Goal: Find specific page/section: Find specific page/section

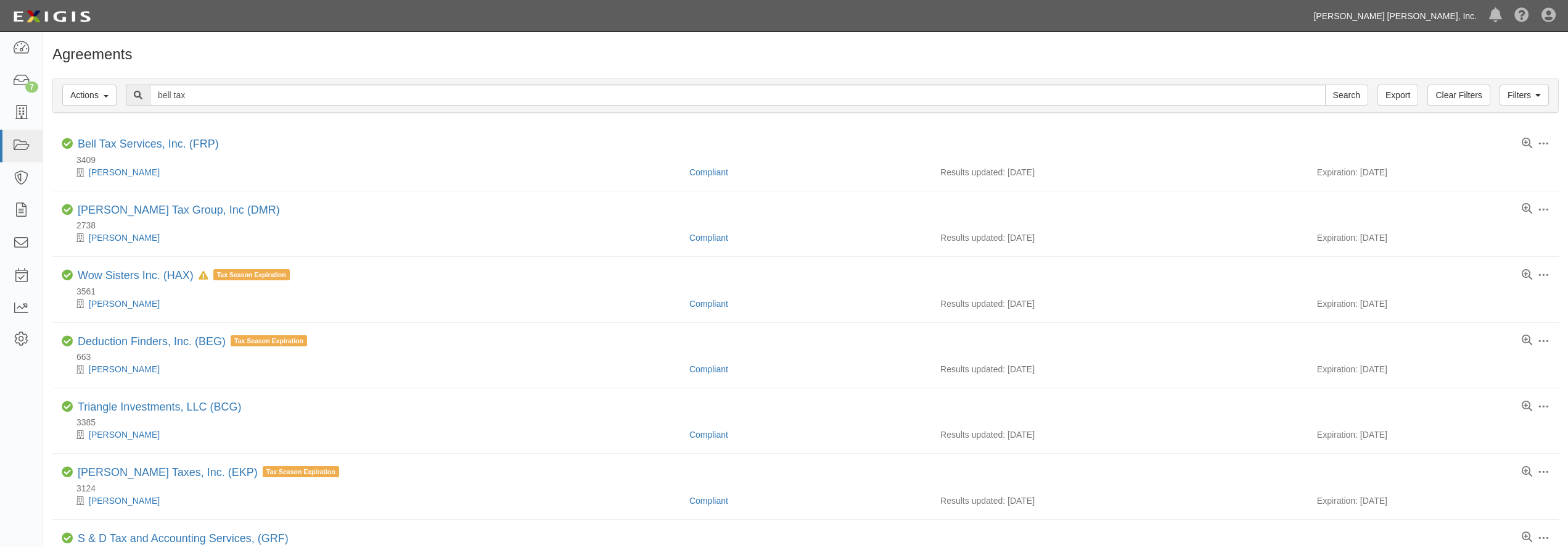
click at [1464, 15] on link "[PERSON_NAME] [PERSON_NAME], Inc." at bounding box center [1395, 16] width 176 height 25
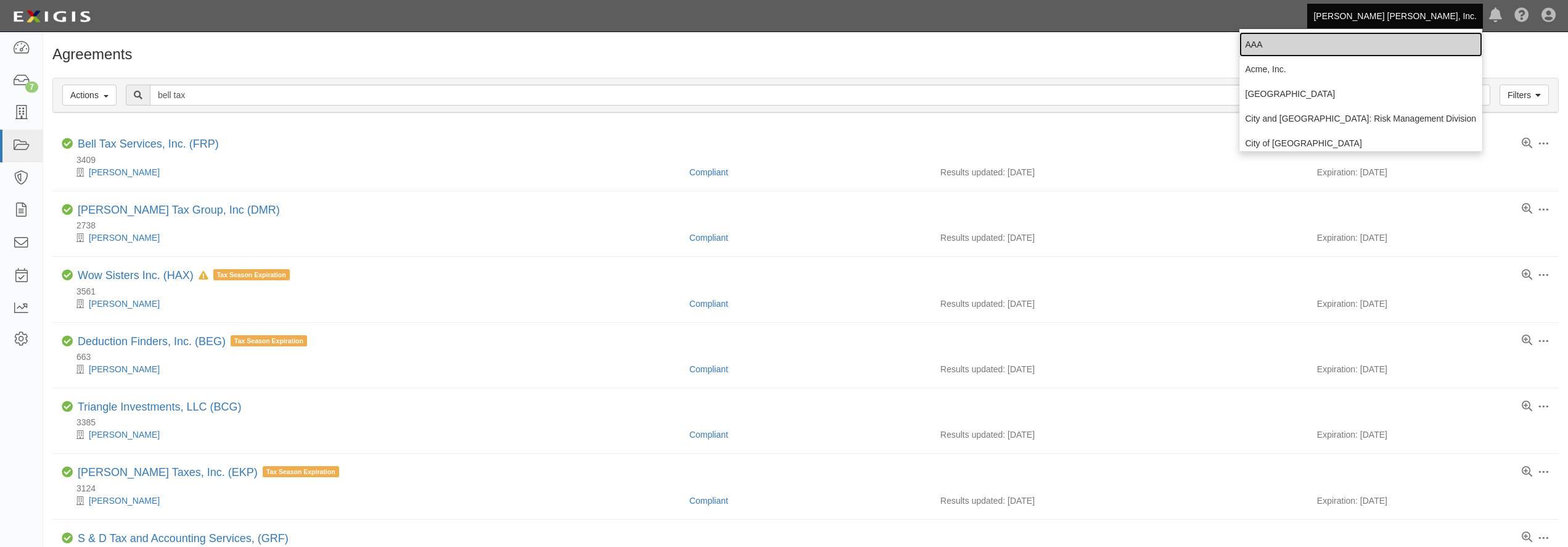
click at [1287, 49] on link "AAA" at bounding box center [1361, 44] width 244 height 25
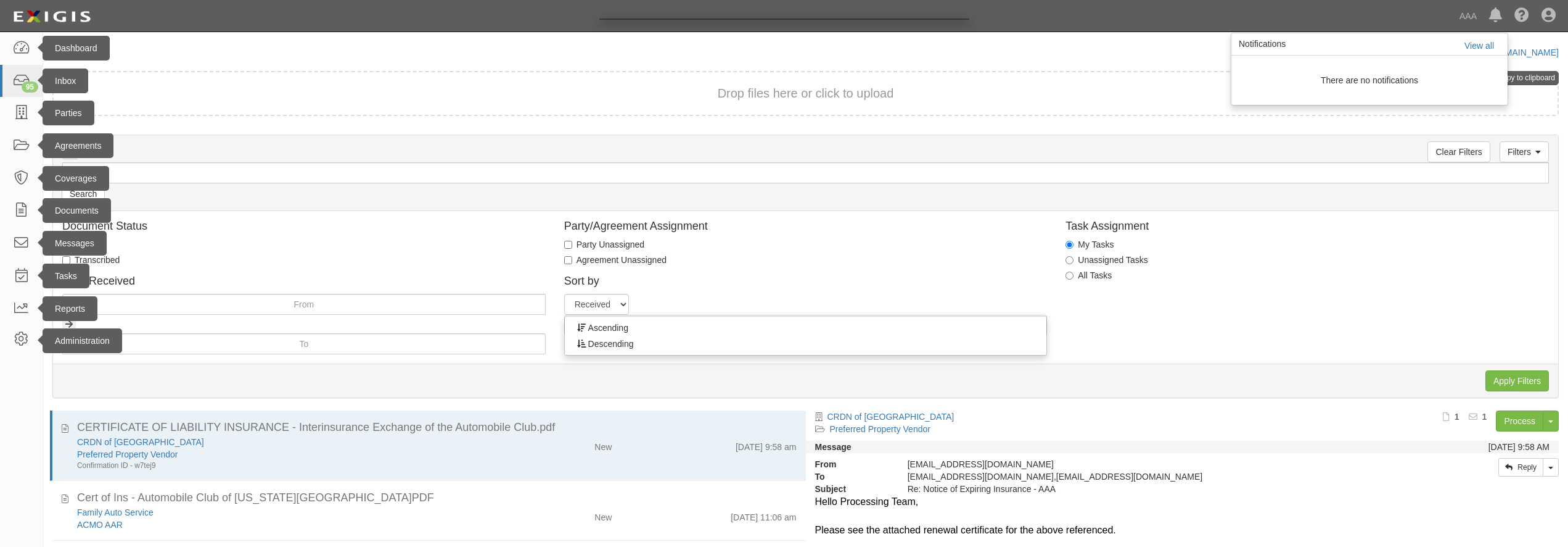
click at [19, 91] on div at bounding box center [784, 273] width 1568 height 547
click at [19, 81] on div at bounding box center [784, 273] width 1568 height 547
click at [19, 54] on div at bounding box center [784, 273] width 1568 height 547
click at [20, 45] on div at bounding box center [784, 273] width 1568 height 547
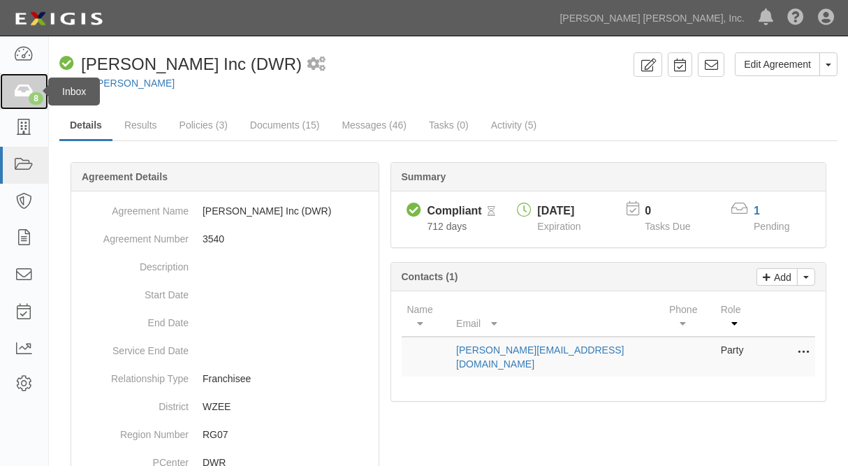
click at [27, 93] on icon at bounding box center [24, 92] width 20 height 16
click at [25, 88] on icon at bounding box center [24, 92] width 20 height 16
